Goal: Information Seeking & Learning: Learn about a topic

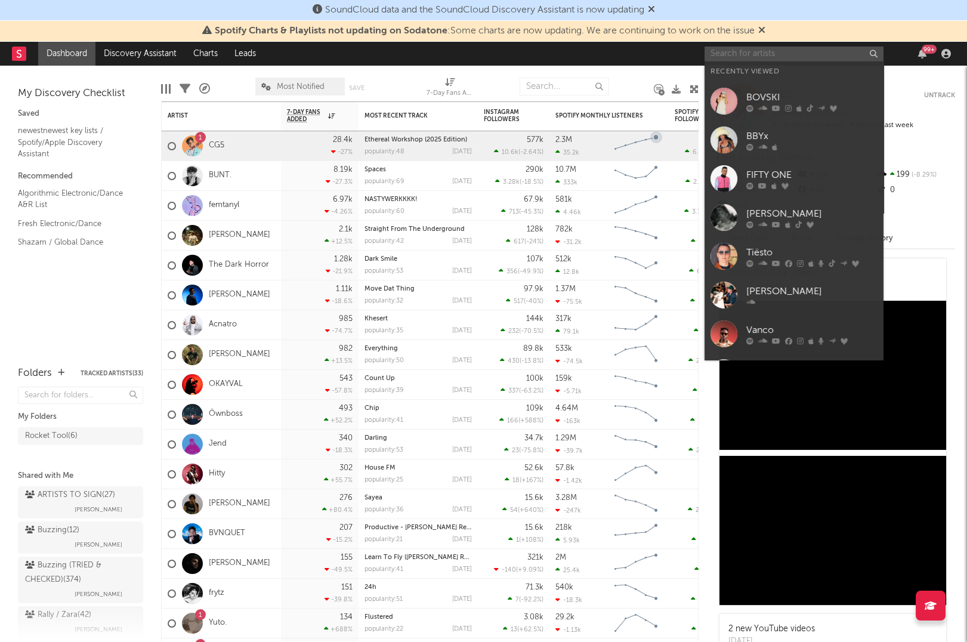
click at [743, 58] on input "text" at bounding box center [794, 54] width 179 height 15
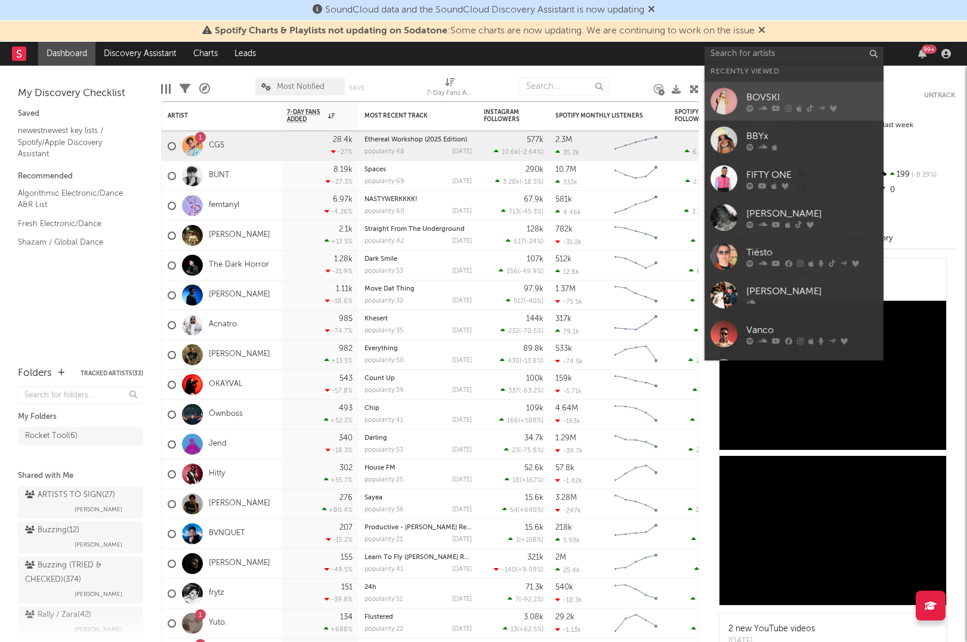
click at [766, 94] on div "BOVSKI" at bounding box center [812, 98] width 131 height 14
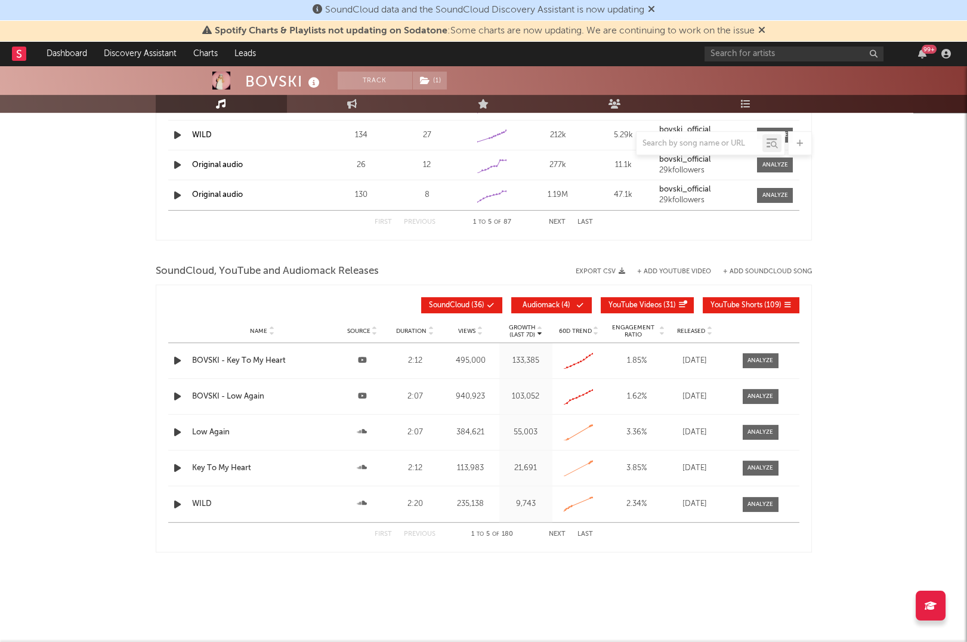
select select "6m"
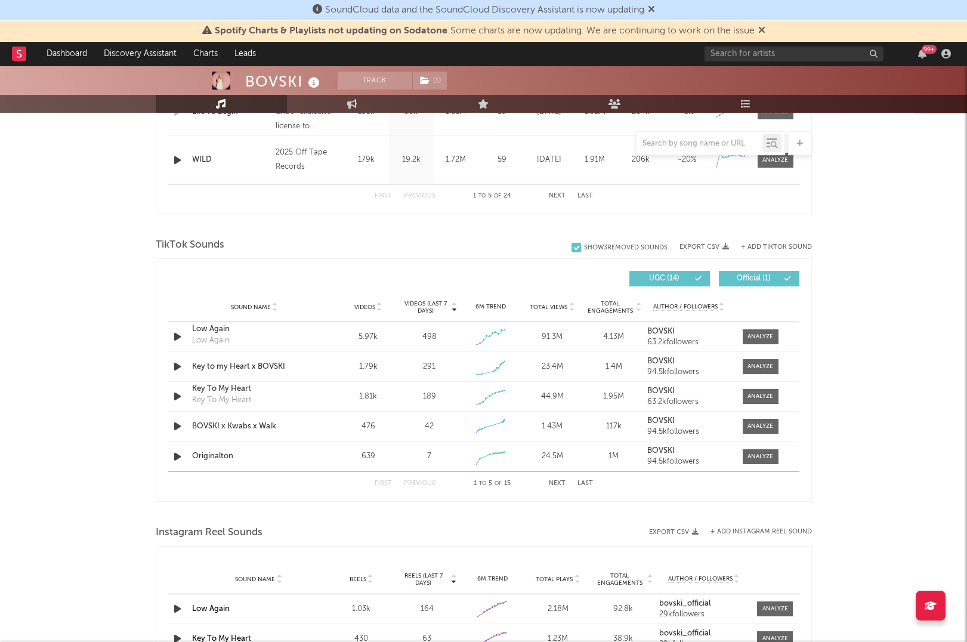
scroll to position [673, 0]
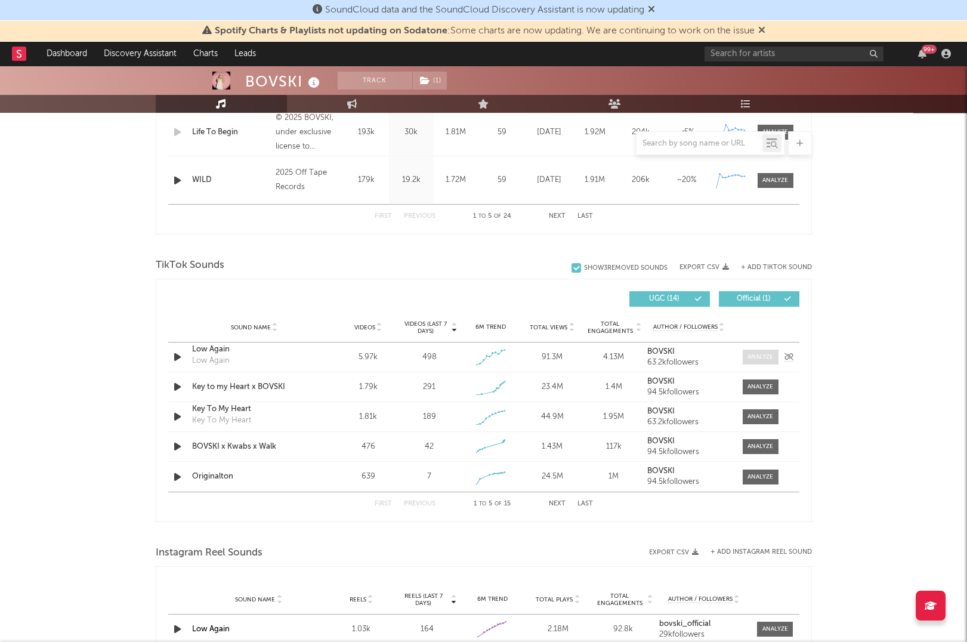
click at [772, 356] on div at bounding box center [761, 357] width 26 height 9
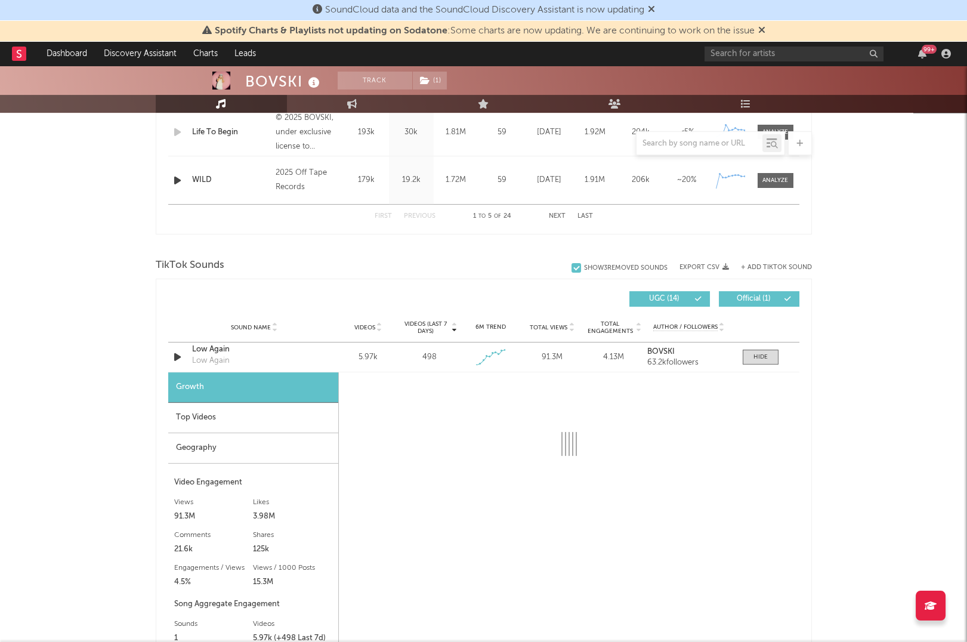
select select "1w"
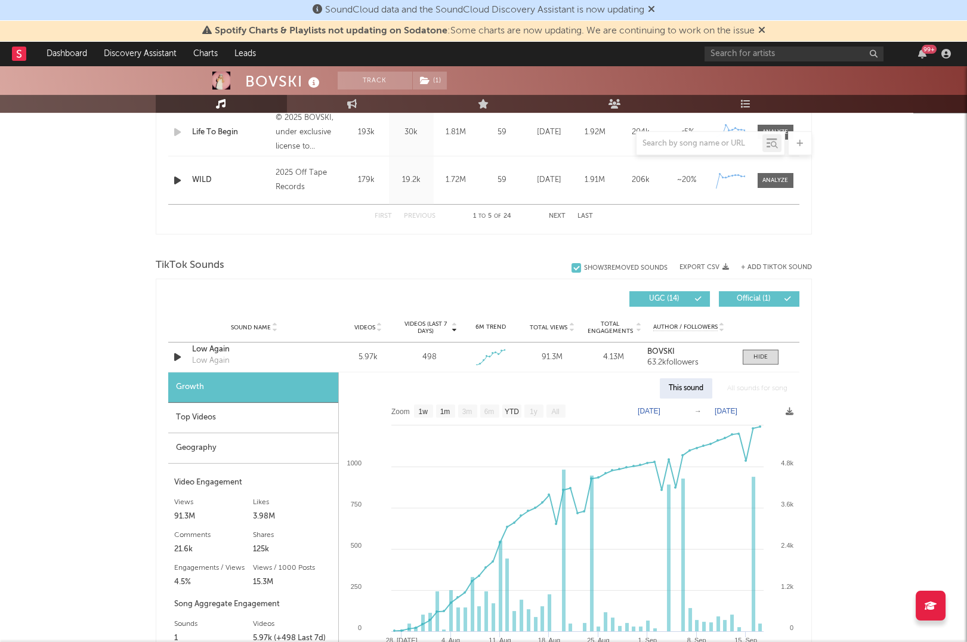
click at [214, 412] on div "Top Videos" at bounding box center [253, 418] width 170 height 30
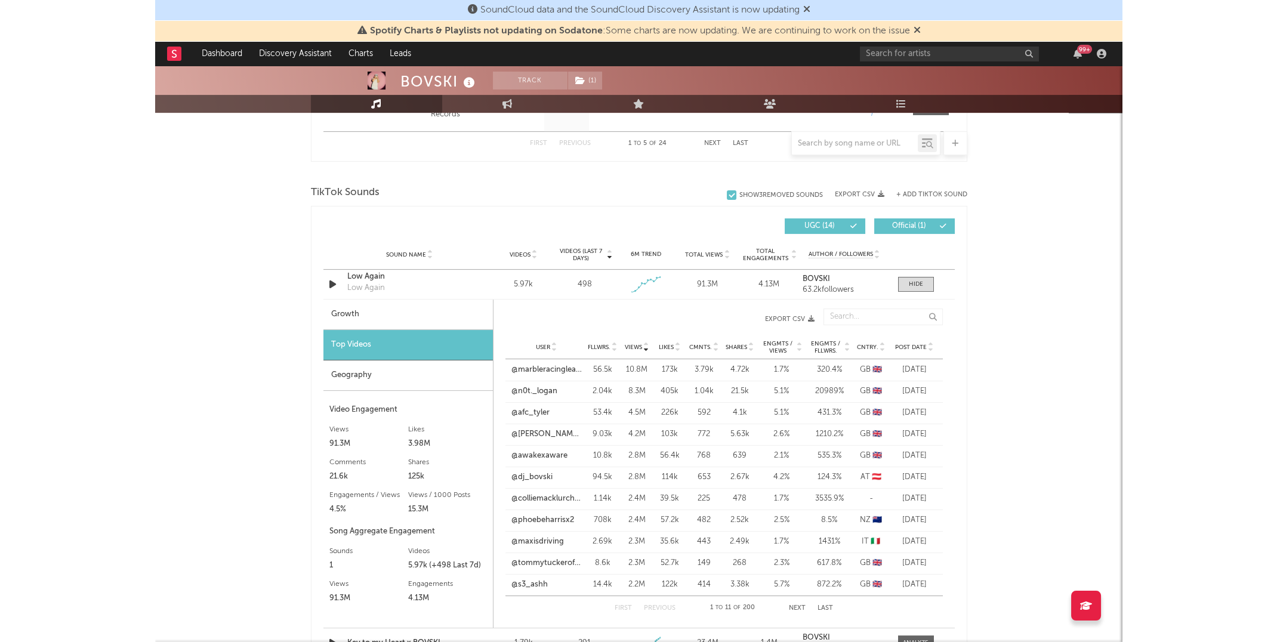
scroll to position [767, 0]
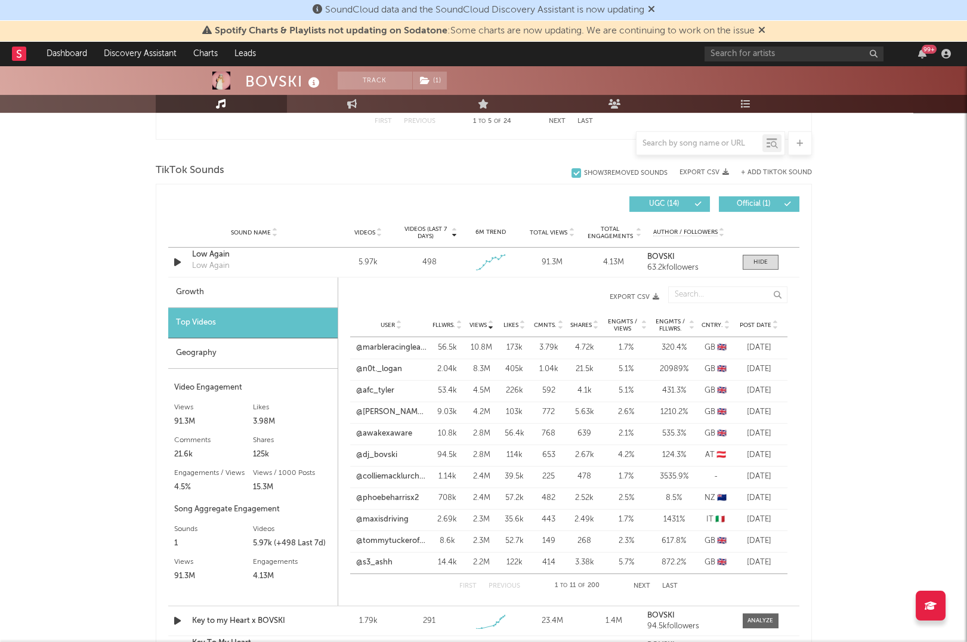
click at [773, 326] on icon at bounding box center [776, 327] width 6 height 5
click at [774, 326] on icon at bounding box center [776, 327] width 6 height 5
click at [380, 349] on link "@dj_bovski" at bounding box center [376, 348] width 41 height 12
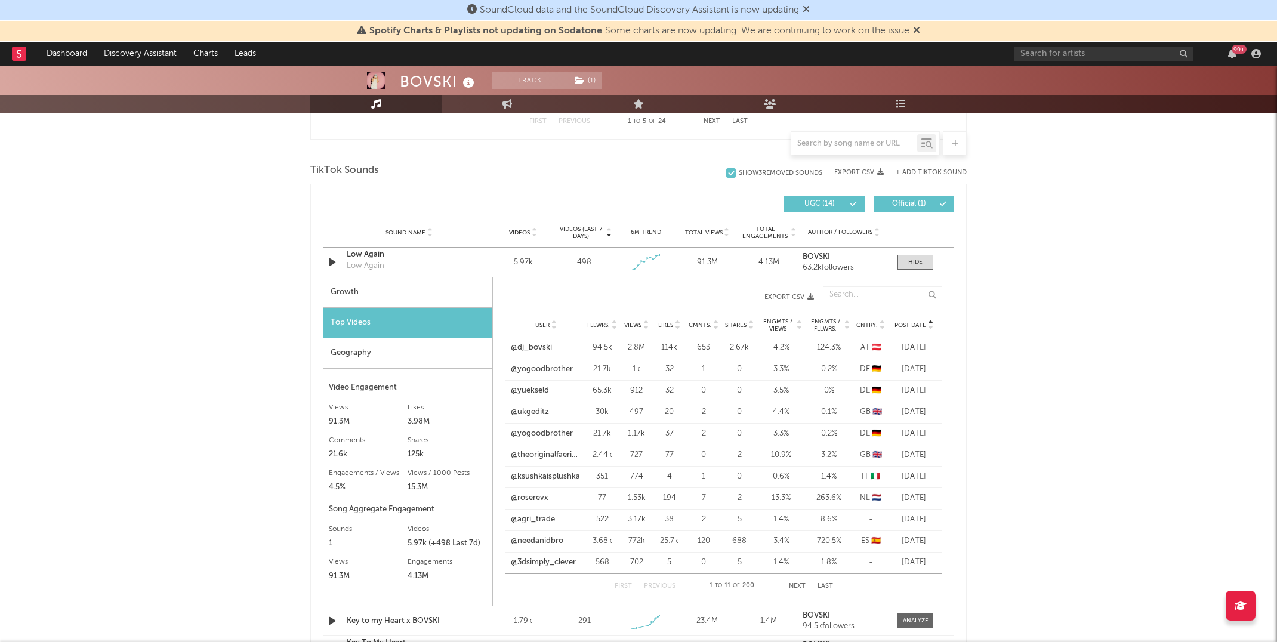
click at [808, 9] on icon at bounding box center [806, 9] width 7 height 10
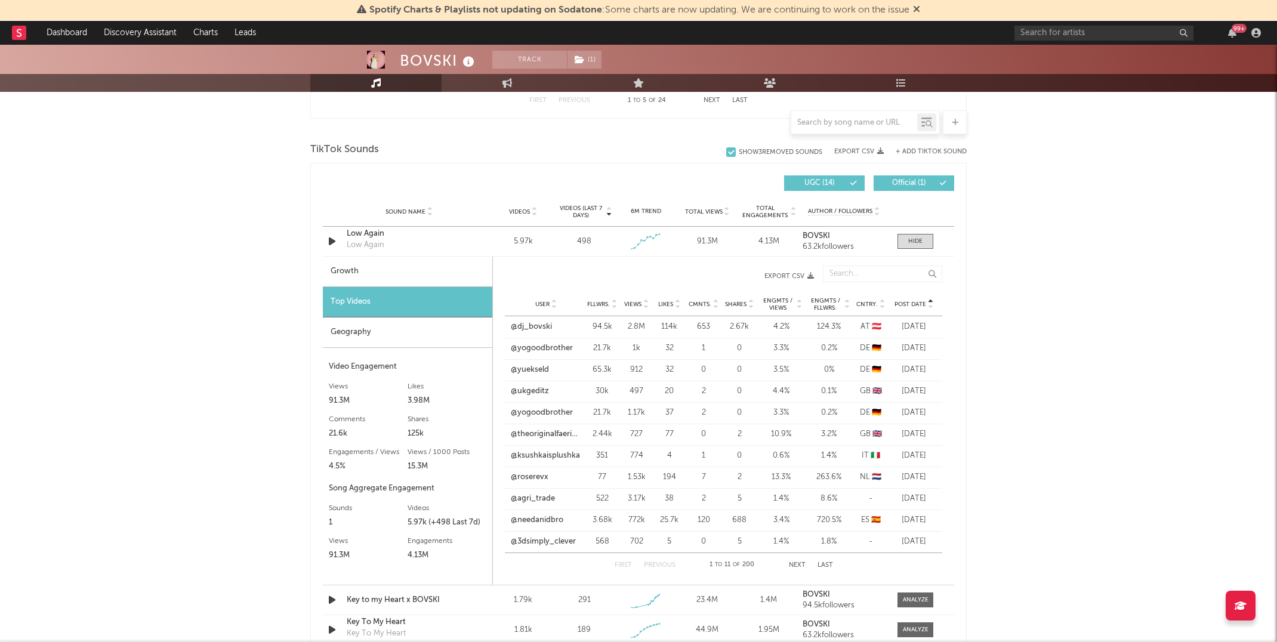
click at [919, 7] on icon at bounding box center [916, 9] width 7 height 10
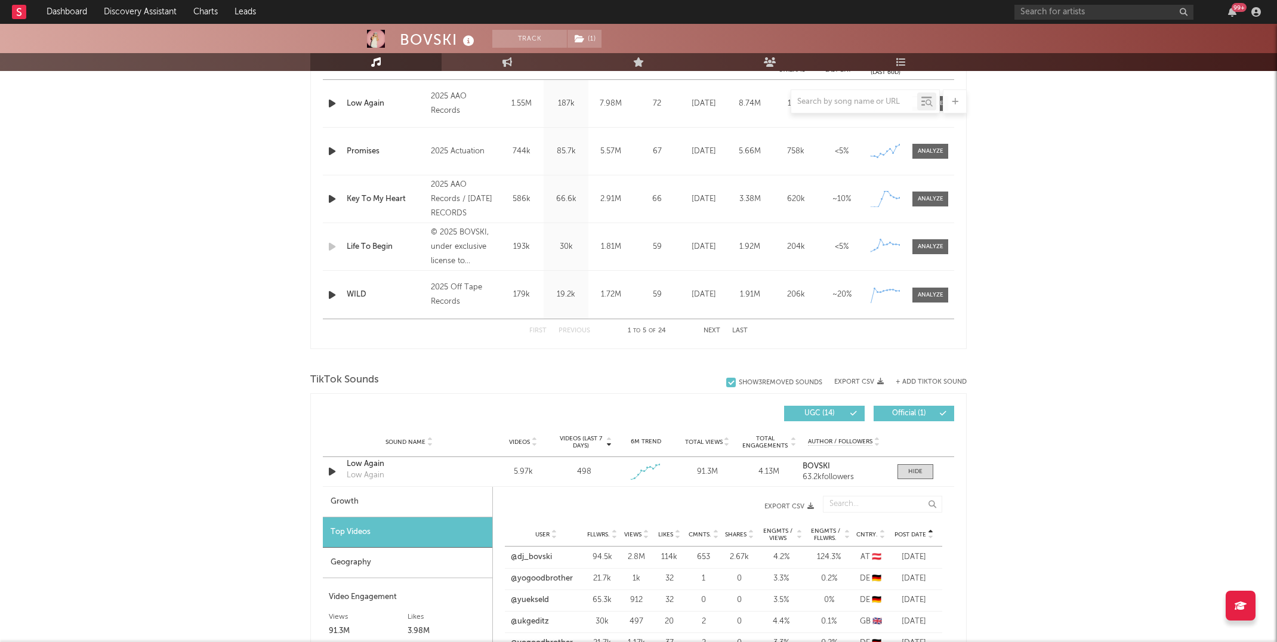
scroll to position [0, 0]
